Goal: Task Accomplishment & Management: Use online tool/utility

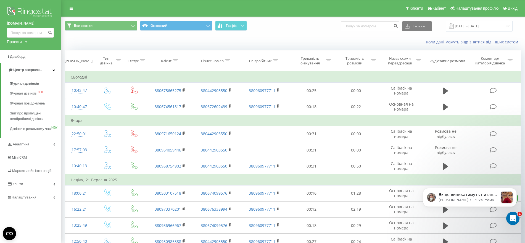
scroll to position [552, 0]
click at [25, 12] on img at bounding box center [30, 13] width 47 height 14
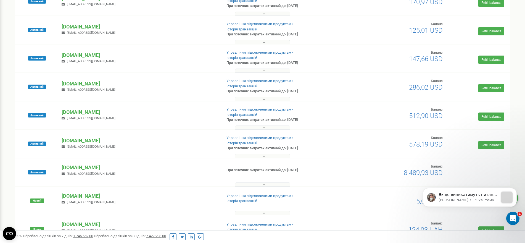
scroll to position [115, 0]
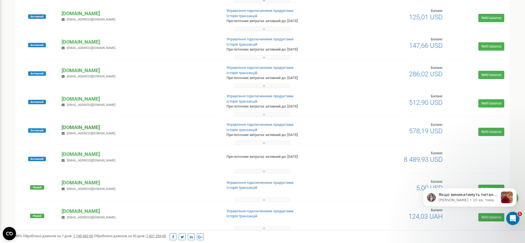
click at [83, 127] on p "[DOMAIN_NAME]" at bounding box center [140, 127] width 156 height 7
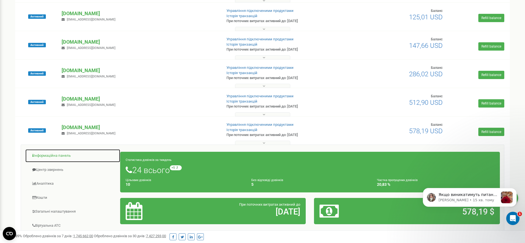
click at [52, 155] on link "Інформаційна панель" at bounding box center [72, 156] width 95 height 14
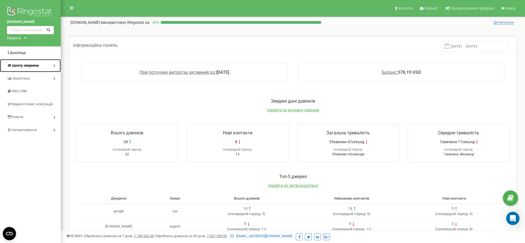
click at [39, 66] on span "Центр звернень" at bounding box center [25, 65] width 27 height 4
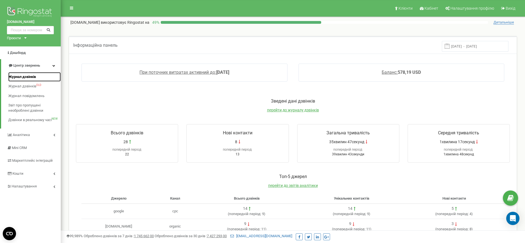
click at [25, 75] on span "Журнал дзвінків" at bounding box center [22, 76] width 28 height 5
